Goal: Information Seeking & Learning: Learn about a topic

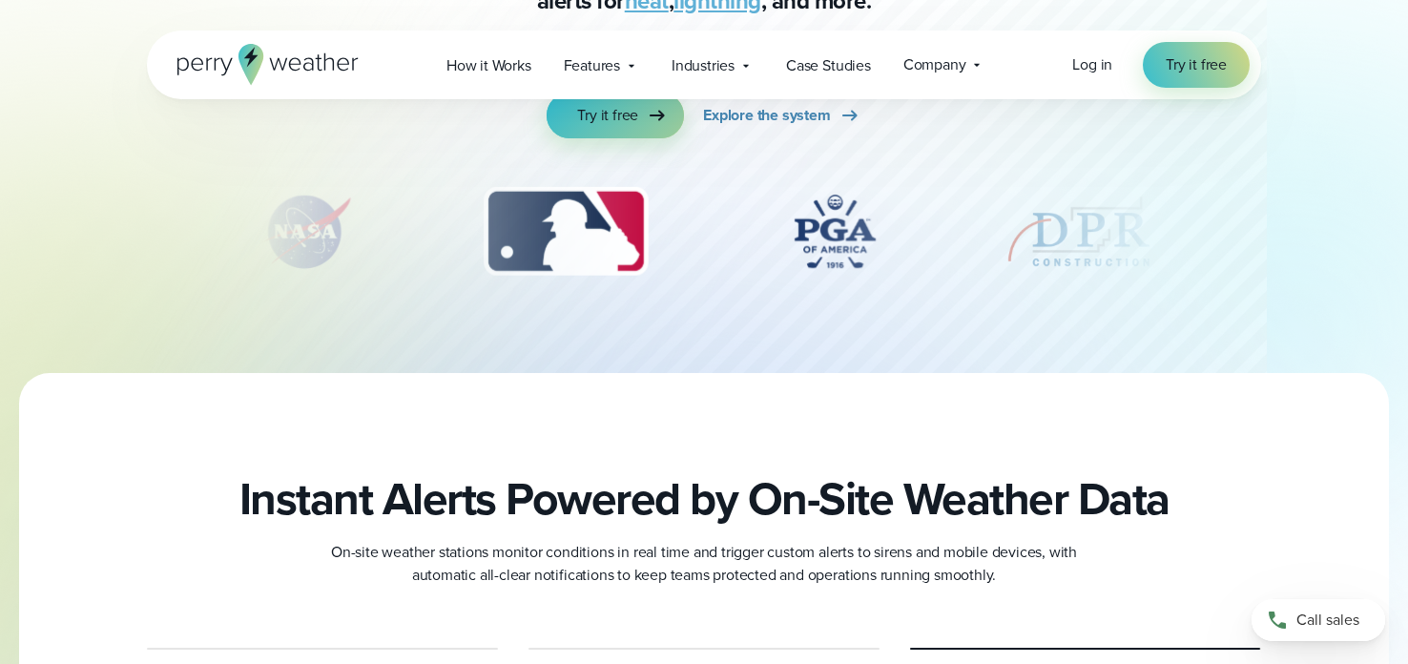
scroll to position [229, 0]
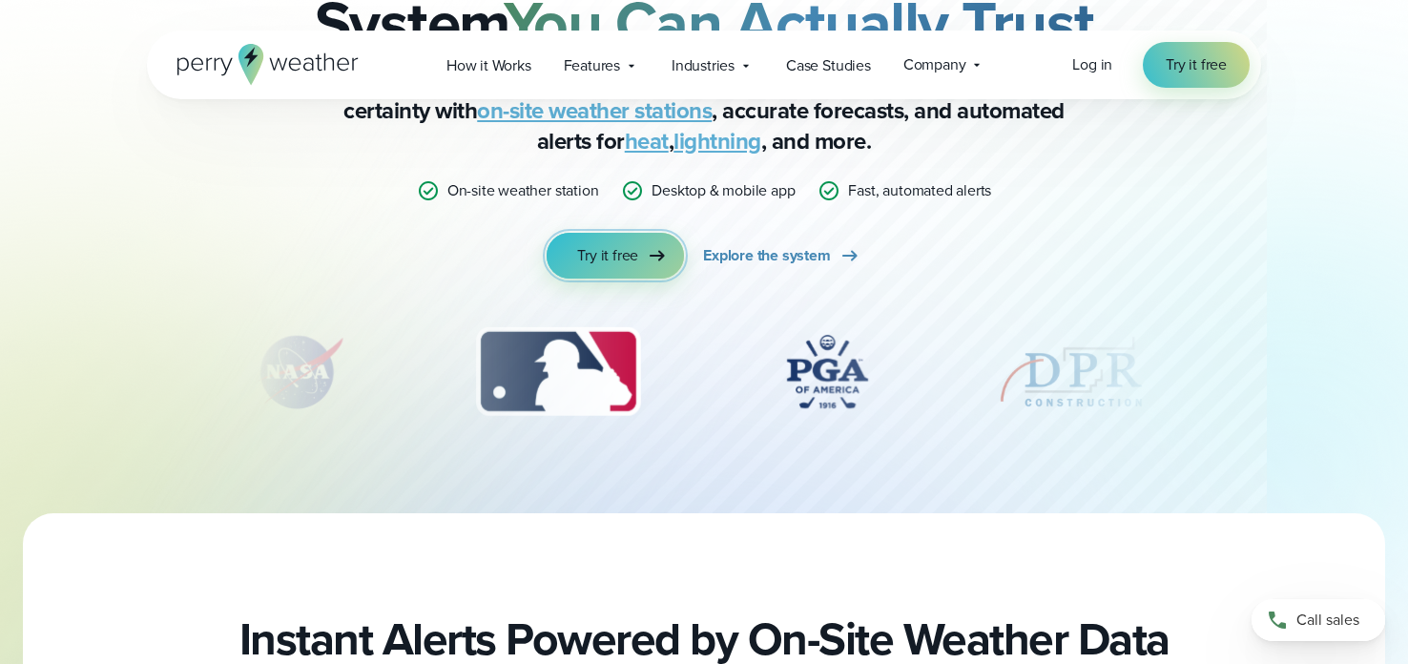
click at [631, 259] on span "Try it free" at bounding box center [607, 255] width 61 height 23
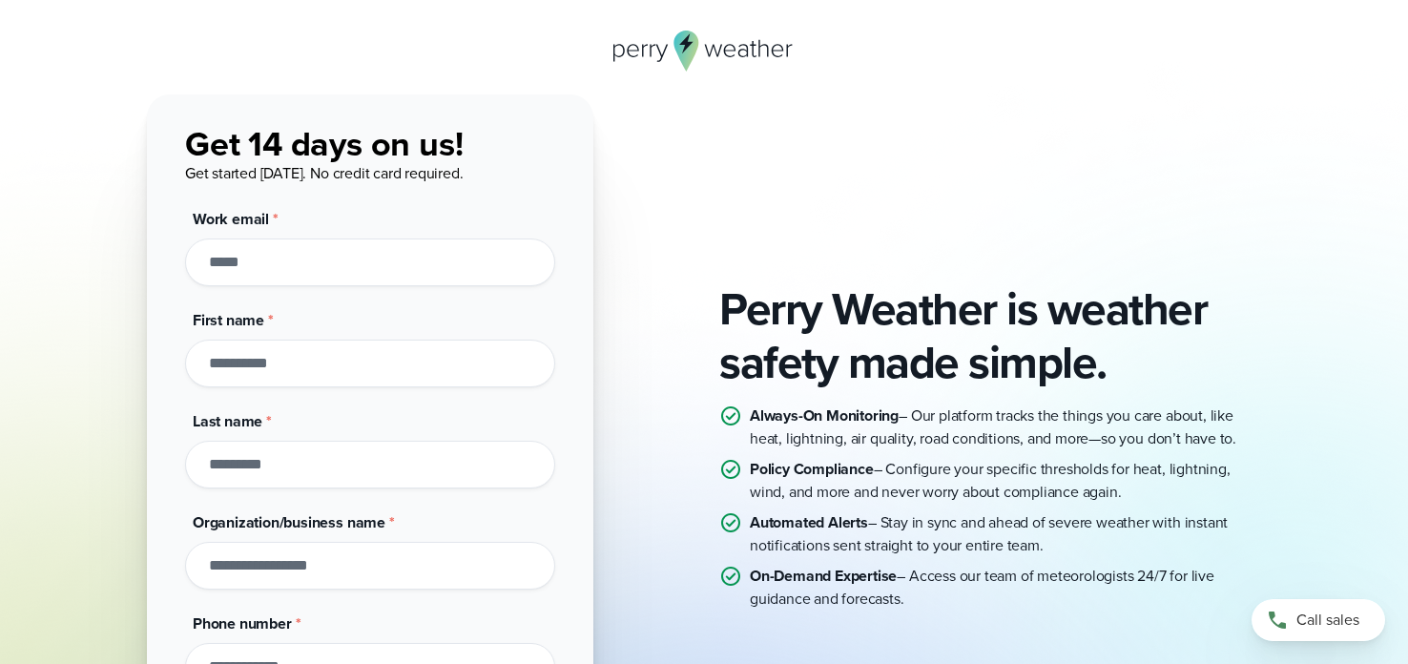
scroll to position [70, 0]
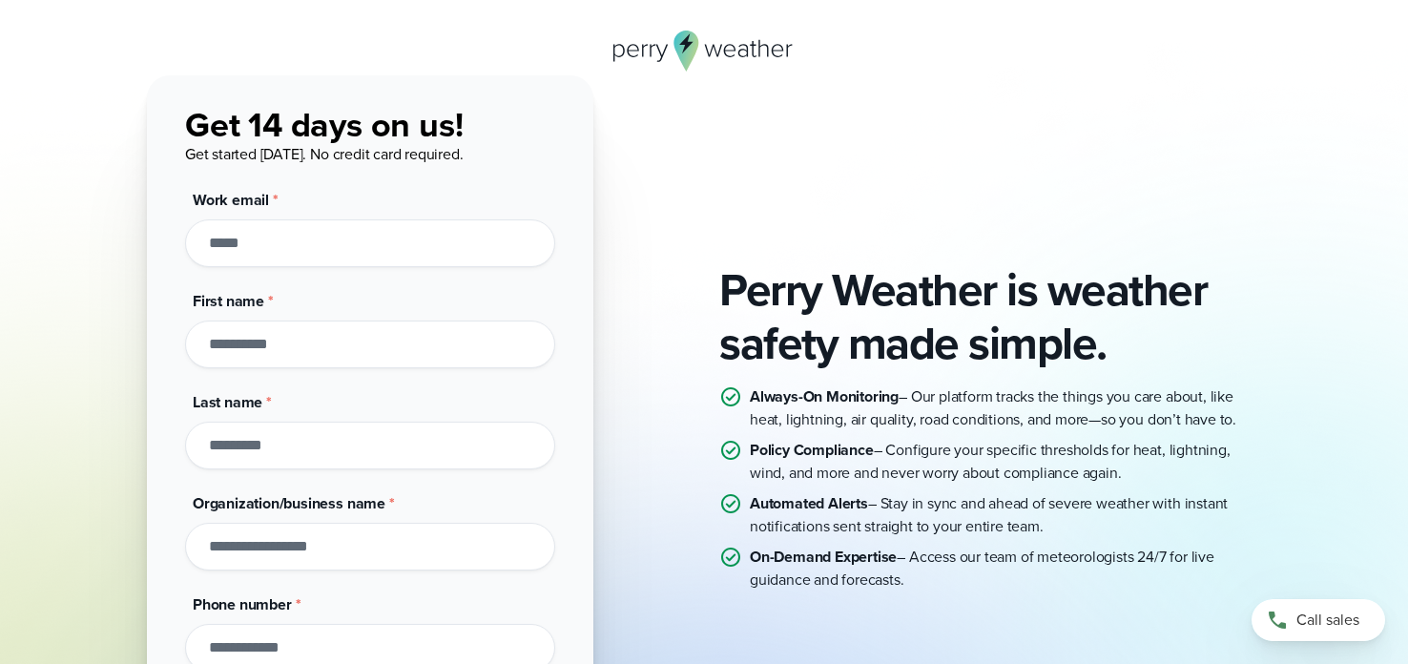
drag, startPoint x: 682, startPoint y: 290, endPoint x: 697, endPoint y: 265, distance: 29.1
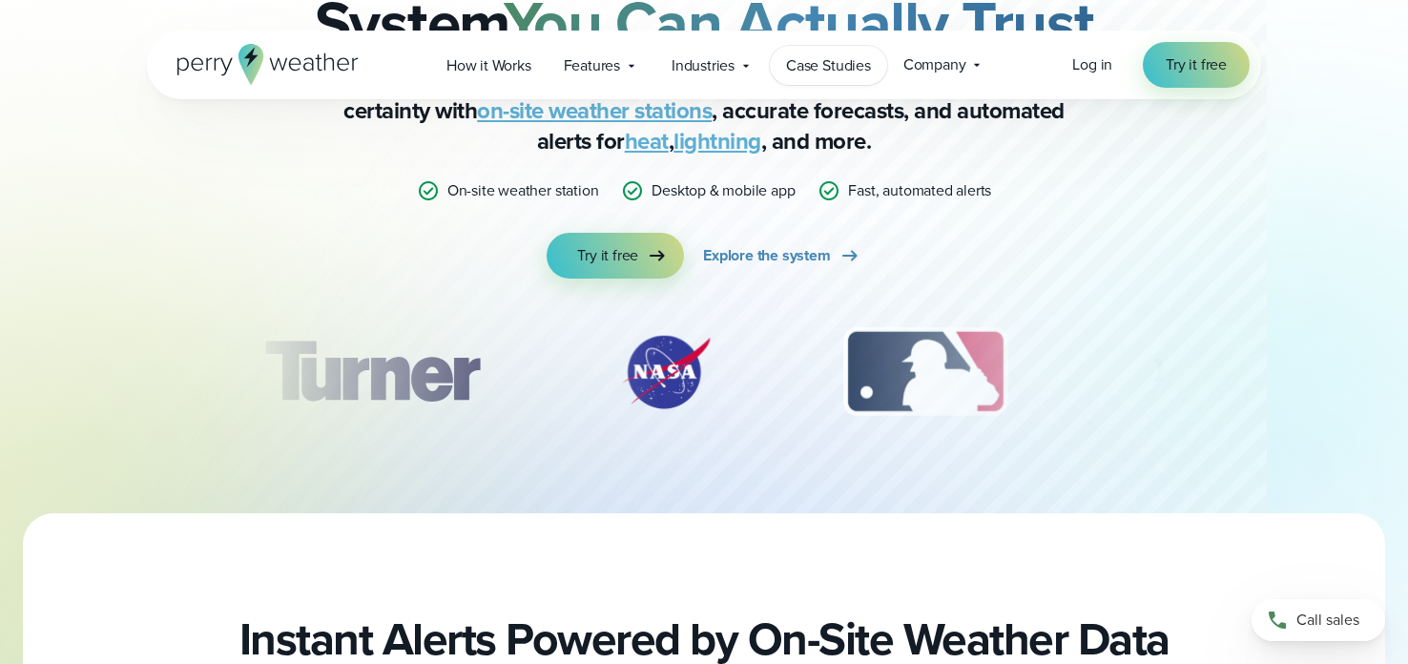
click at [825, 74] on span "Case Studies" at bounding box center [828, 65] width 85 height 23
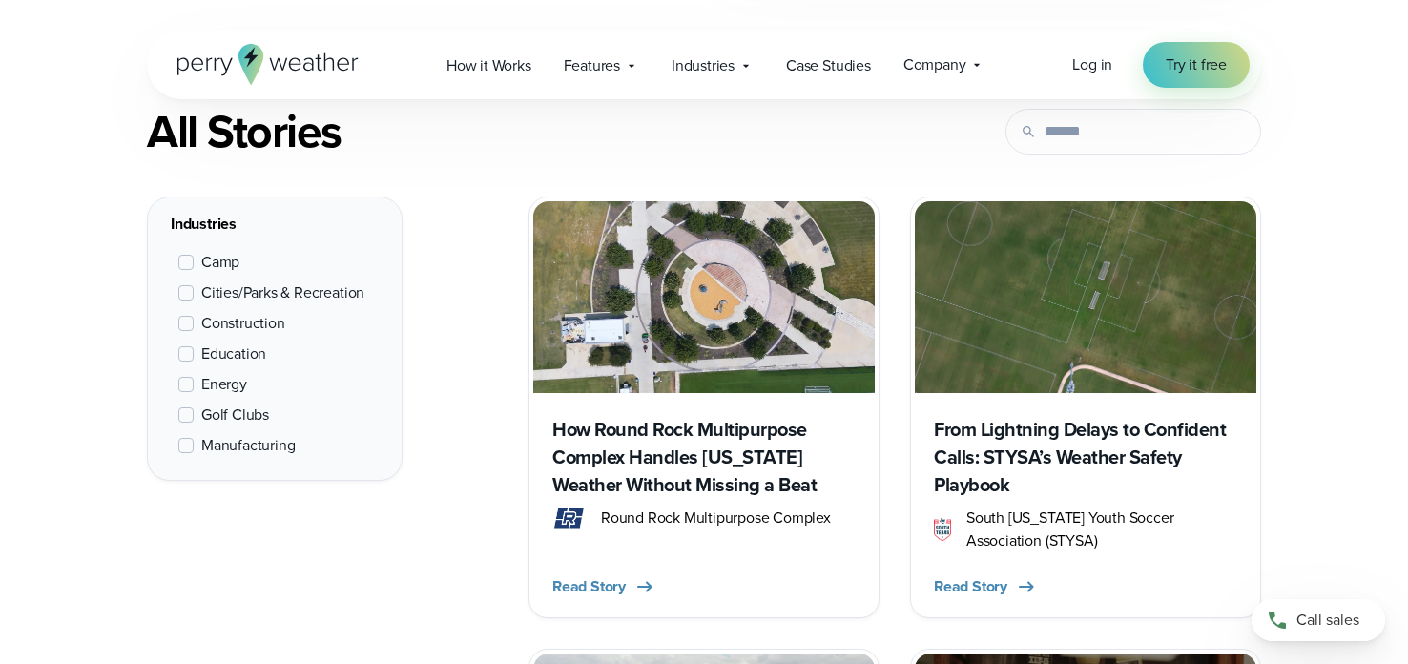
scroll to position [751, 0]
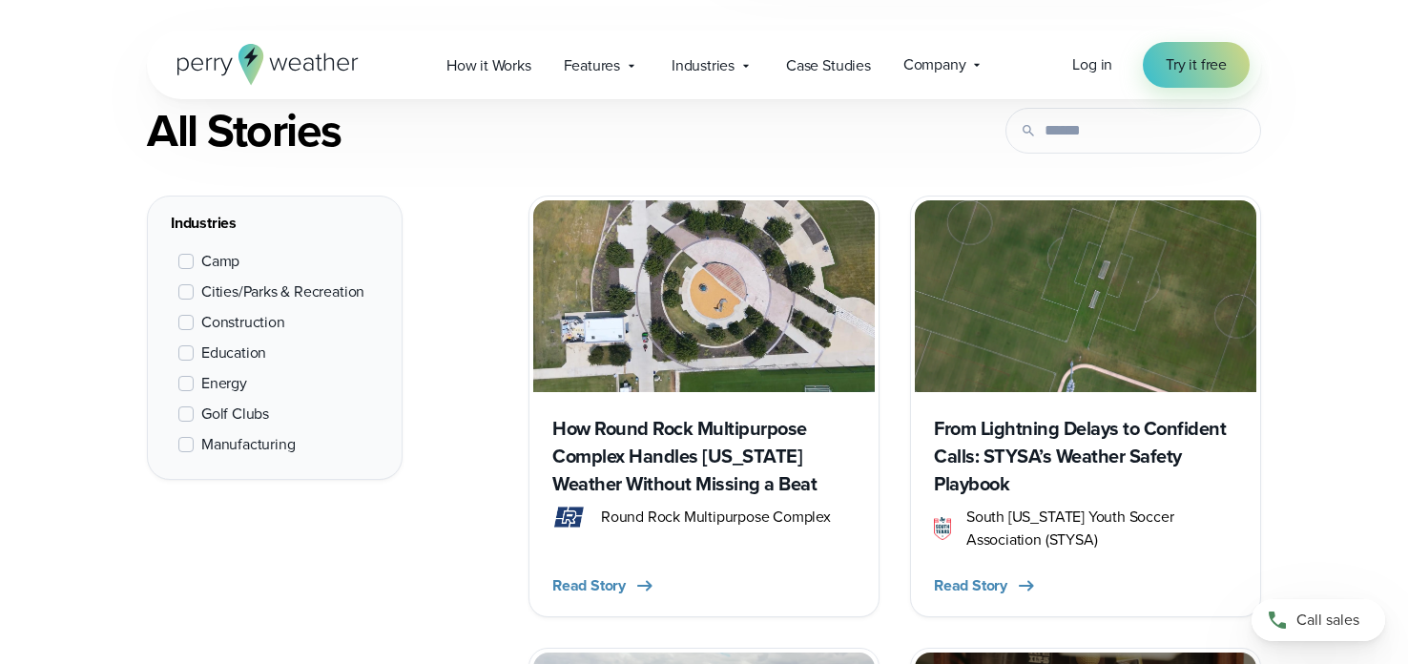
click at [187, 254] on span at bounding box center [185, 261] width 15 height 15
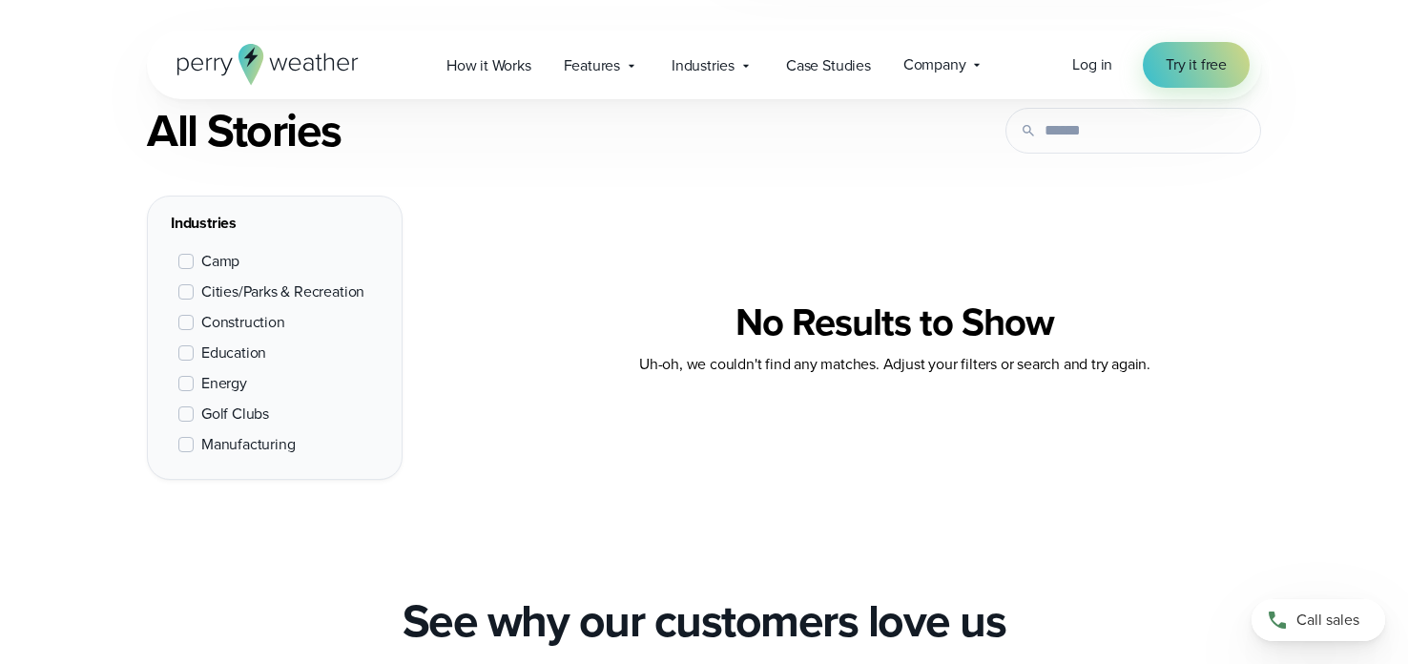
scroll to position [716, 0]
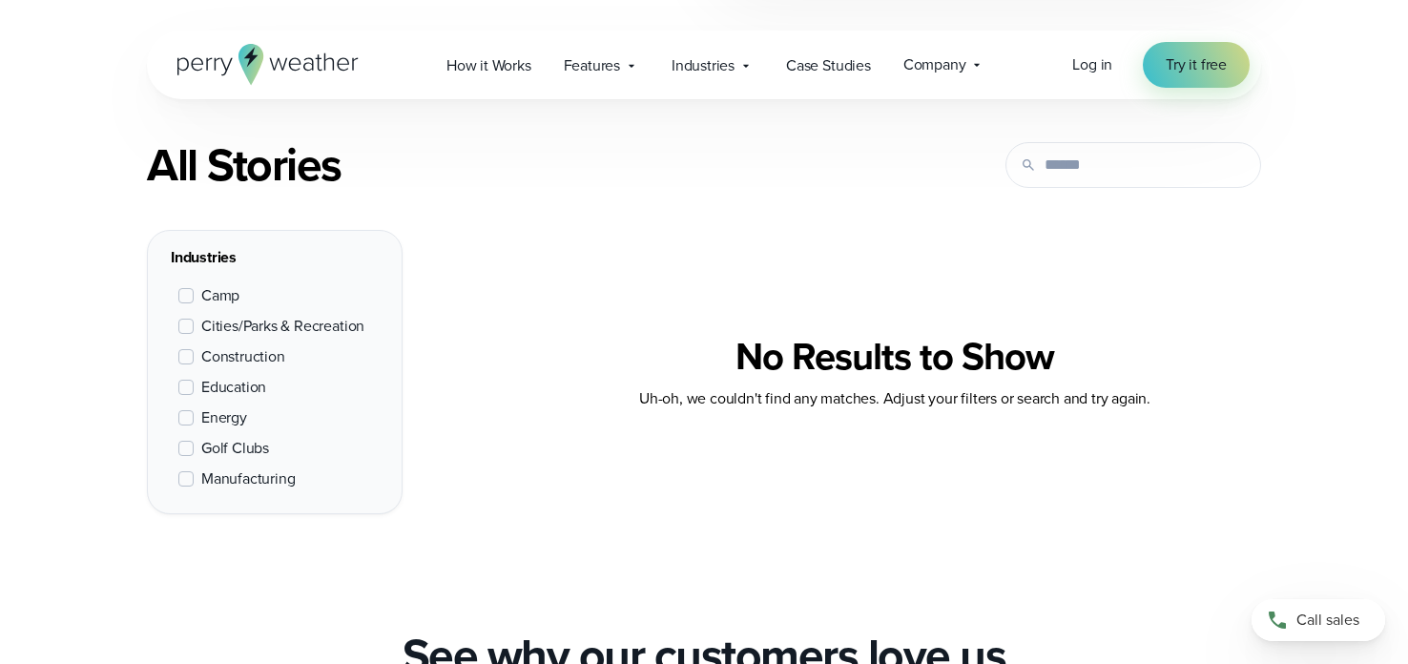
click at [181, 294] on span at bounding box center [185, 295] width 15 height 15
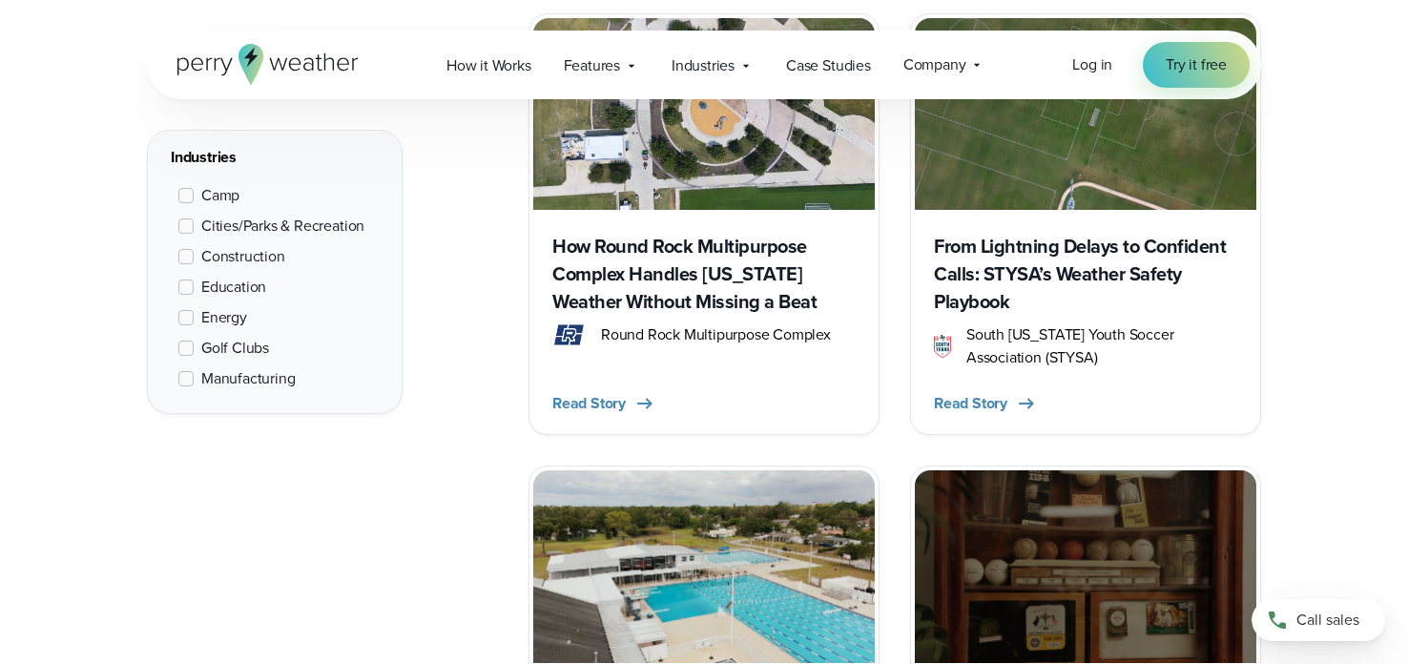
scroll to position [932, 0]
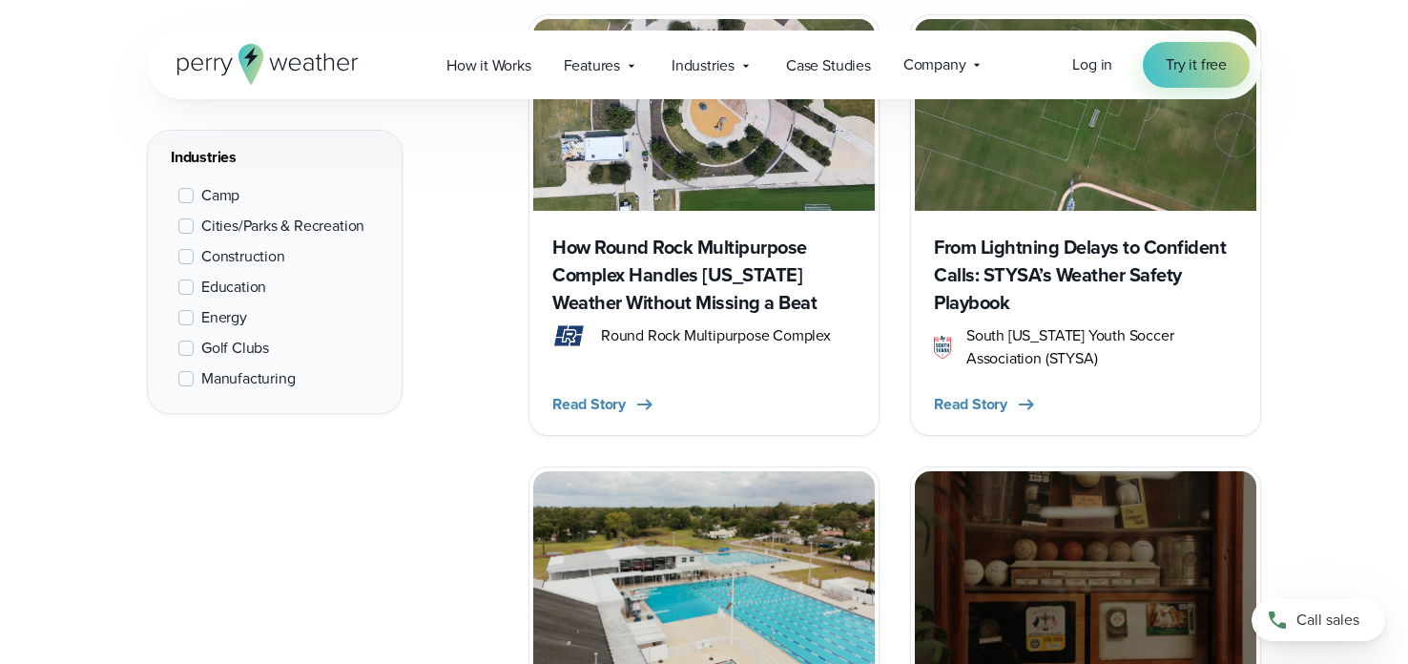
click at [1000, 257] on h3 "From Lightning Delays to Confident Calls: STYSA’s Weather Safety Playbook" at bounding box center [1085, 275] width 303 height 83
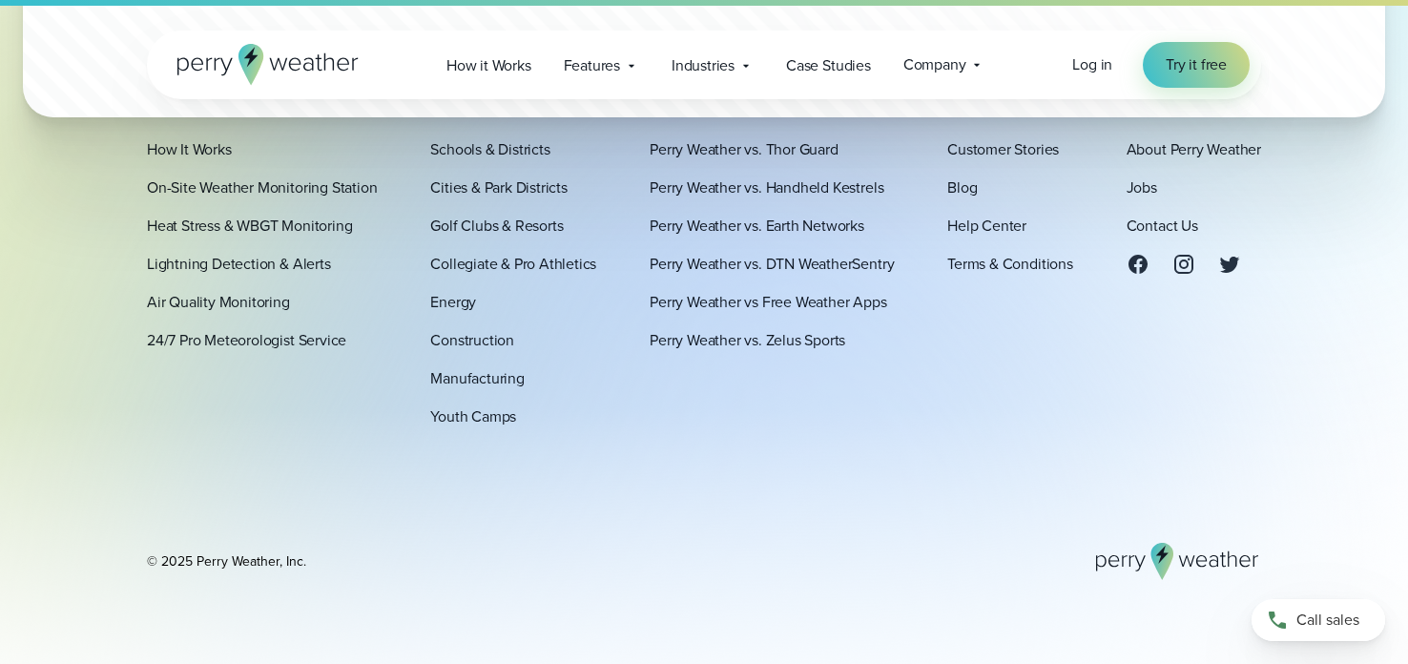
scroll to position [8998, 0]
